Goal: Transaction & Acquisition: Purchase product/service

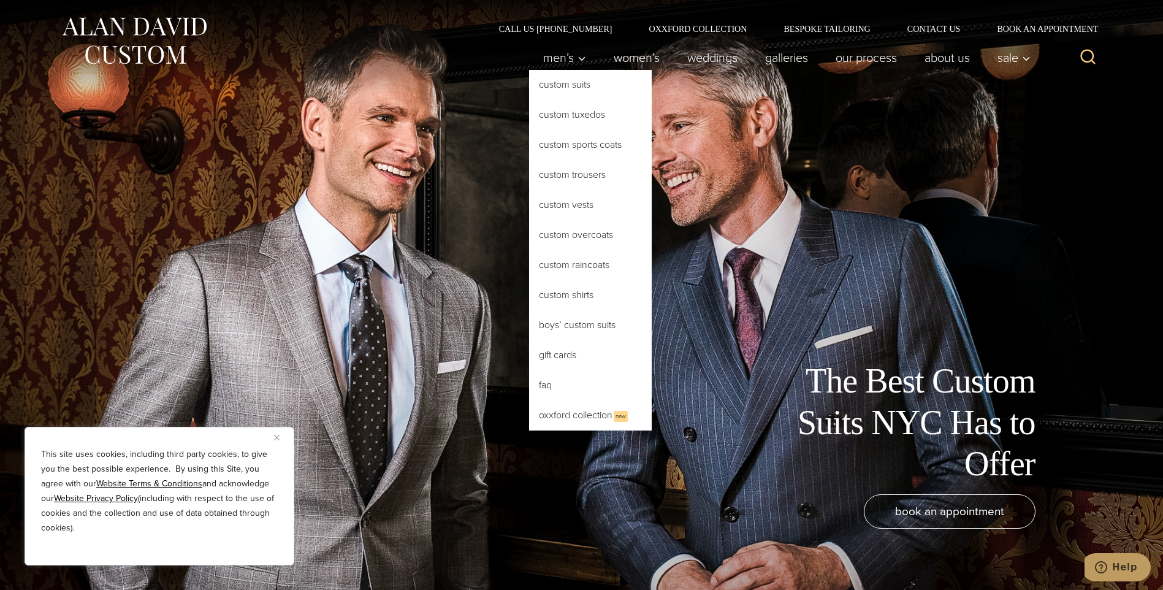
click at [565, 86] on link "Custom Suits" at bounding box center [590, 84] width 123 height 29
click at [560, 86] on link "Custom Suits" at bounding box center [590, 84] width 123 height 29
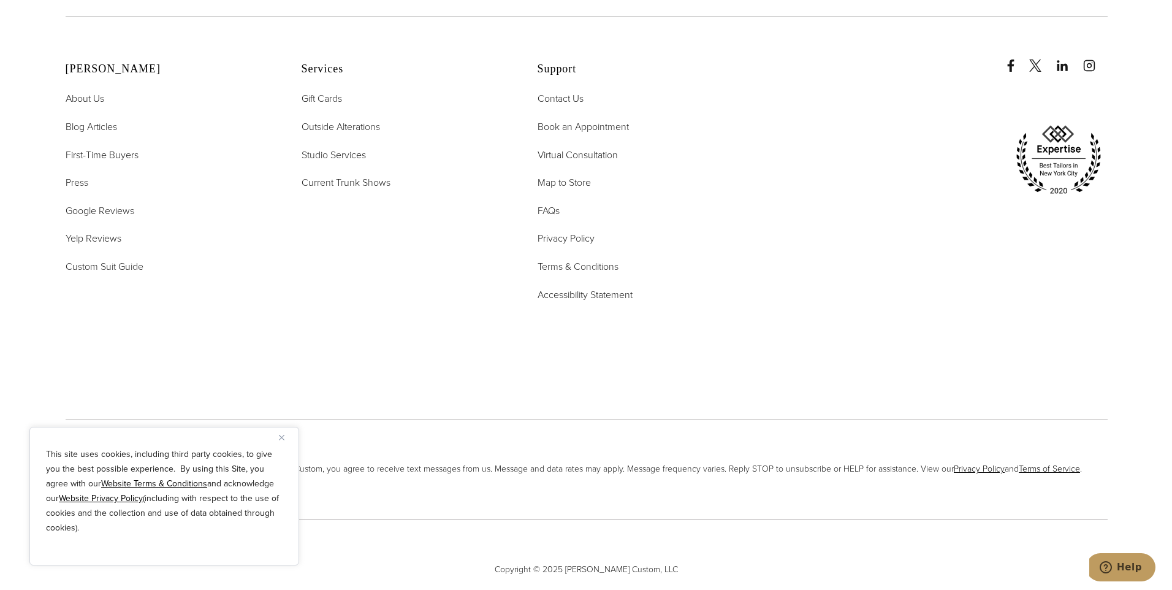
scroll to position [8166, 0]
